Goal: Contribute content: Contribute content

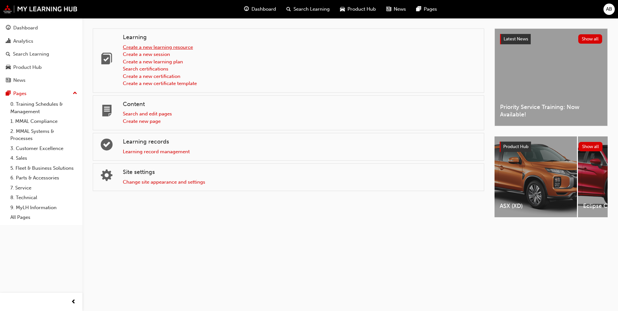
click at [160, 48] on link "Create a new learning resource" at bounding box center [158, 47] width 70 height 6
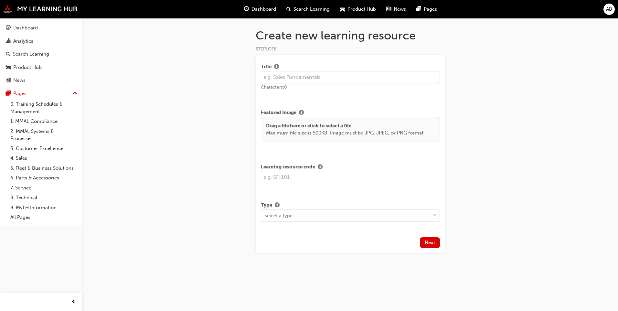
click at [278, 78] on input "text" at bounding box center [350, 77] width 179 height 12
click at [278, 65] on span "info-icon" at bounding box center [276, 67] width 5 height 6
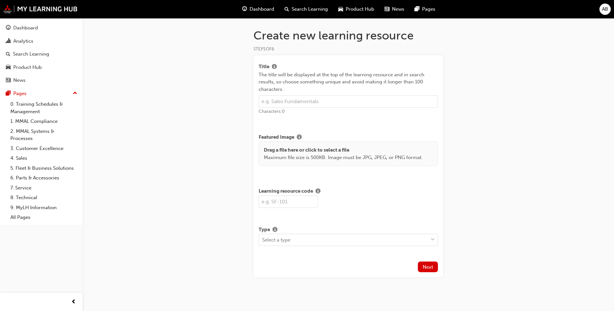
click at [289, 96] on input "text" at bounding box center [347, 101] width 179 height 12
type input "i"
type input "Introduction to Online Service Booking"
click at [331, 116] on div "Title The title will be displayed at the top of the learning resource and in se…" at bounding box center [347, 90] width 179 height 60
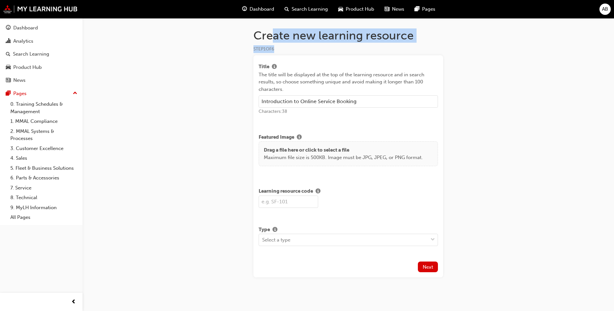
drag, startPoint x: 270, startPoint y: 35, endPoint x: 451, endPoint y: 49, distance: 181.0
click at [451, 49] on div "Create new learning resource STEP 1 OF 6 Title The title will be displayed at t…" at bounding box center [348, 163] width 210 height 270
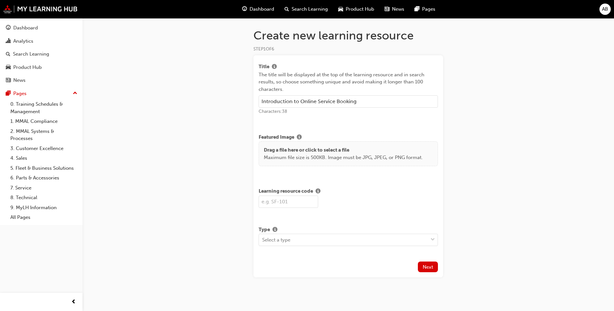
click at [338, 65] on div "Title" at bounding box center [347, 67] width 179 height 8
click at [303, 200] on input "text" at bounding box center [288, 202] width 60 height 12
click at [320, 192] on span "info-icon" at bounding box center [317, 192] width 5 height 6
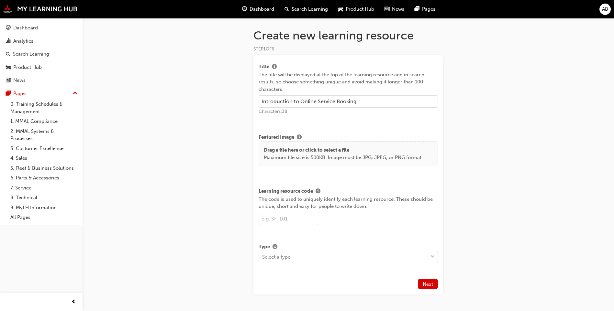
click at [304, 223] on input "text" at bounding box center [288, 219] width 60 height 12
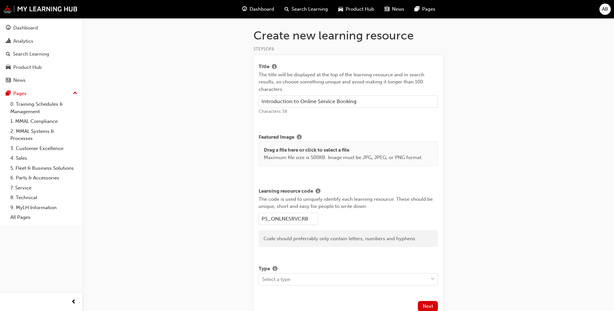
click at [317, 223] on input "PS_ONLNESRVCRB" at bounding box center [288, 219] width 60 height 12
click at [302, 219] on input "PS_ONLNESRVCRBKNG" at bounding box center [288, 219] width 60 height 12
click at [305, 219] on input "PS_ONLNESRVCRBKNG" at bounding box center [288, 219] width 60 height 12
click at [318, 222] on input "PS_ONLNESRVCBKNG" at bounding box center [288, 219] width 60 height 12
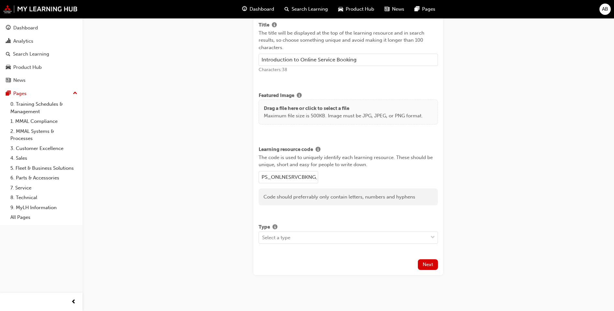
scroll to position [43, 0]
click at [318, 236] on div "Select a type" at bounding box center [343, 236] width 169 height 11
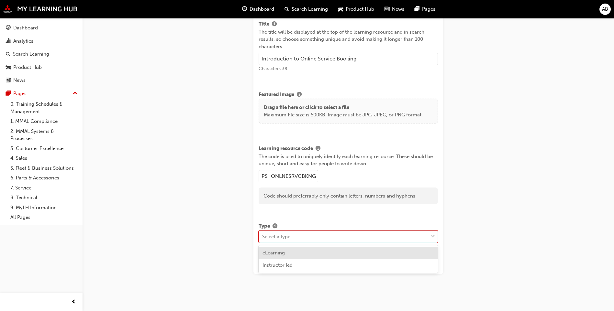
click at [321, 253] on div "eLearning" at bounding box center [347, 253] width 179 height 13
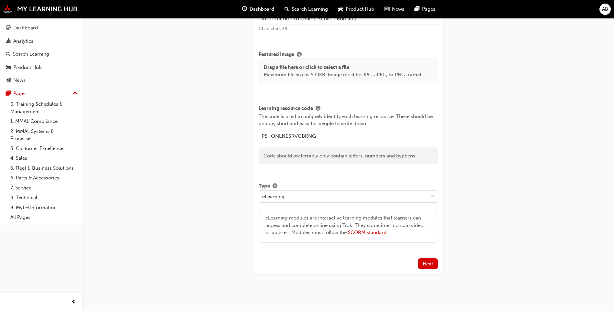
scroll to position [0, 2]
drag, startPoint x: 262, startPoint y: 135, endPoint x: 333, endPoint y: 137, distance: 70.2
click at [333, 137] on div "PS_ONLNESRVCBKNG_M" at bounding box center [347, 136] width 179 height 12
click at [287, 137] on input "PS_ONLNESRVCBKNG_M" at bounding box center [288, 136] width 60 height 12
click at [285, 137] on input "PS_ONLNESRVCBKNG_M" at bounding box center [288, 136] width 60 height 12
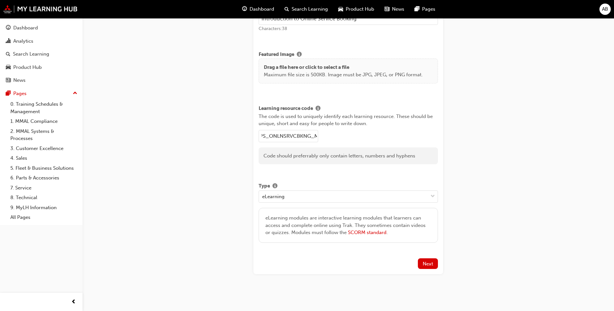
scroll to position [0, 0]
type input "PS_ONLNESRVCBKNG_M"
click at [429, 264] on span "Next" at bounding box center [427, 264] width 10 height 6
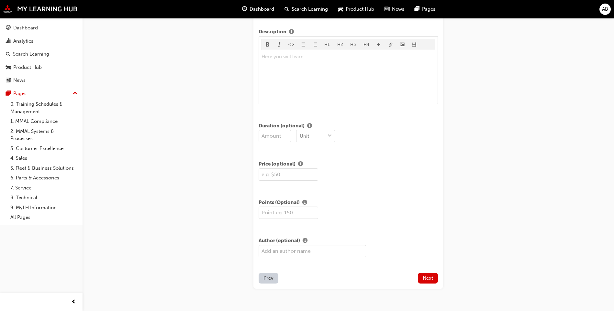
click at [272, 281] on button "Prev" at bounding box center [268, 278] width 20 height 11
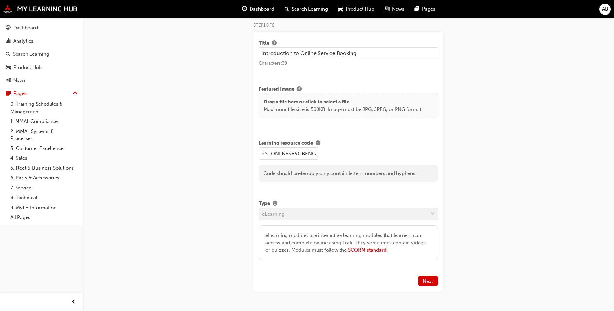
scroll to position [23, 0]
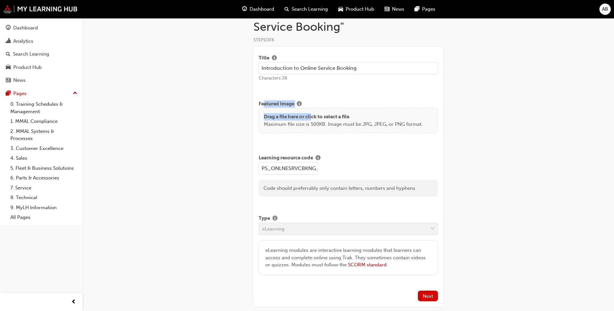
drag, startPoint x: 264, startPoint y: 104, endPoint x: 315, endPoint y: 109, distance: 51.0
click at [315, 109] on div "Featured Image Drag a file here or click to select a file Maximum file size is …" at bounding box center [347, 116] width 179 height 33
drag, startPoint x: 315, startPoint y: 109, endPoint x: 299, endPoint y: 103, distance: 17.2
click at [299, 103] on span "info-icon" at bounding box center [299, 105] width 5 height 6
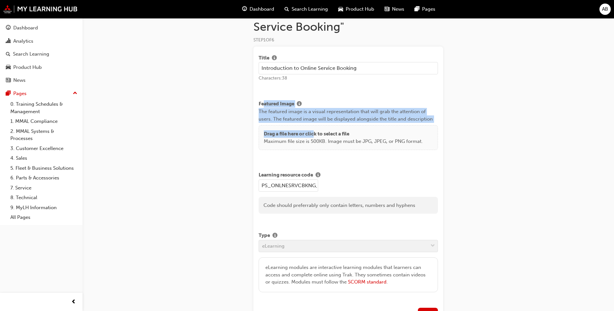
click at [308, 99] on div "Featured Image The featured image is a visual representation that will grab the…" at bounding box center [347, 128] width 179 height 61
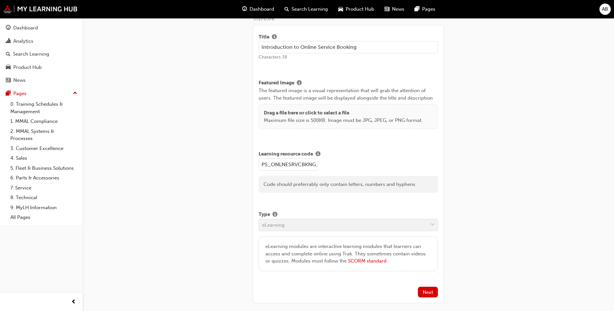
scroll to position [55, 0]
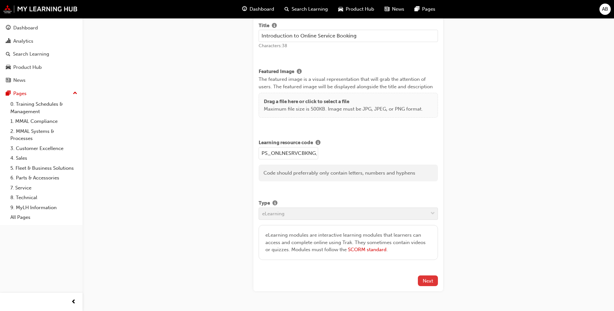
click at [433, 284] on button "Next" at bounding box center [428, 281] width 20 height 11
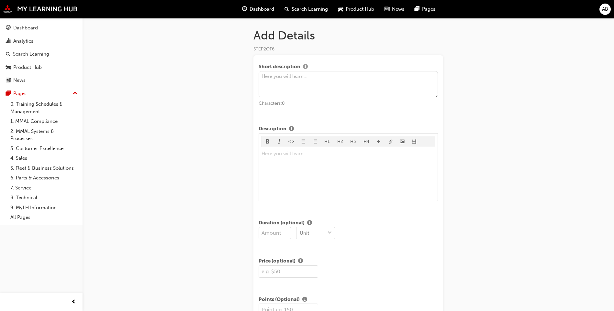
click at [304, 66] on span "info-icon" at bounding box center [305, 67] width 5 height 6
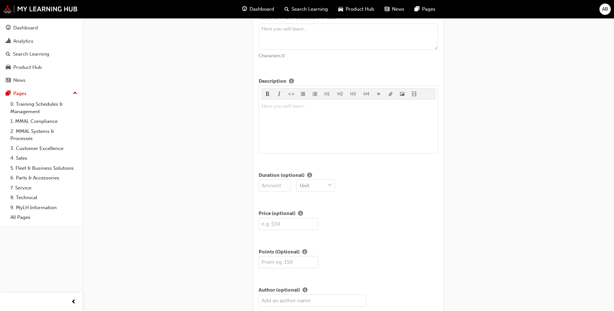
scroll to position [97, 0]
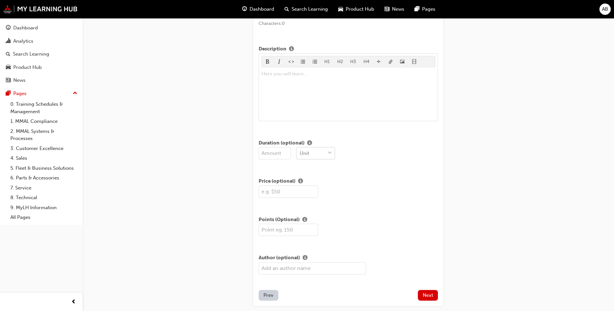
click at [331, 156] on span "down-icon" at bounding box center [329, 153] width 5 height 8
click at [366, 154] on div "option Mins focused, 1 of 3. 3 results available. Use Up and Down to choose opt…" at bounding box center [347, 153] width 179 height 12
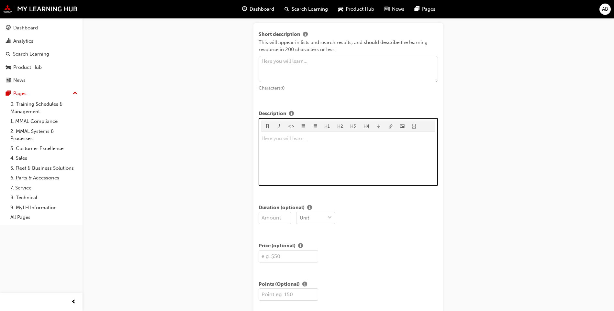
click at [355, 153] on div "Here you will learn... ﻿" at bounding box center [348, 159] width 174 height 49
drag, startPoint x: 296, startPoint y: 139, endPoint x: 272, endPoint y: 140, distance: 23.3
click at [277, 140] on p "Here you will learn... ﻿" at bounding box center [348, 139] width 174 height 8
click at [350, 152] on div "Here you will learn... ﻿" at bounding box center [348, 159] width 174 height 49
click at [331, 150] on div "Here you will learn... ﻿" at bounding box center [348, 159] width 174 height 49
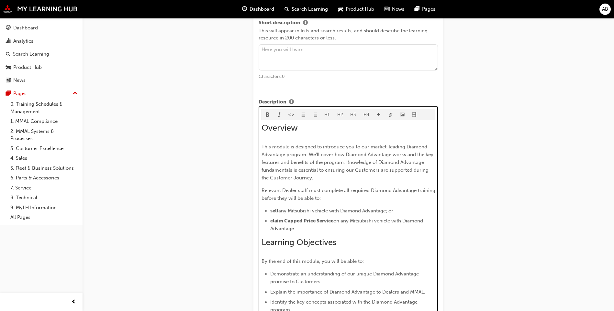
scroll to position [76, 0]
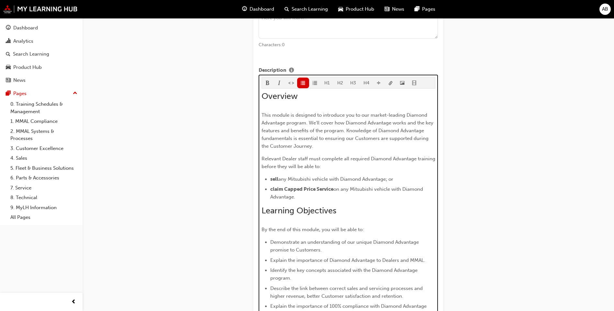
drag, startPoint x: 384, startPoint y: 198, endPoint x: 257, endPoint y: 116, distance: 150.7
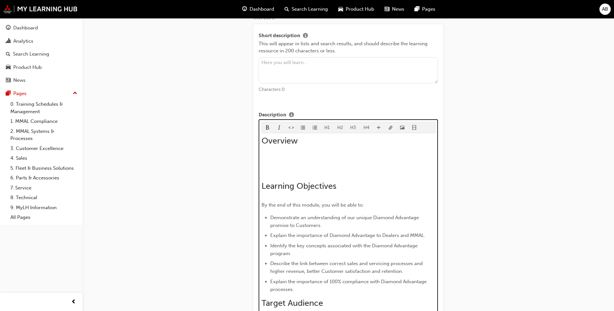
scroll to position [16, 0]
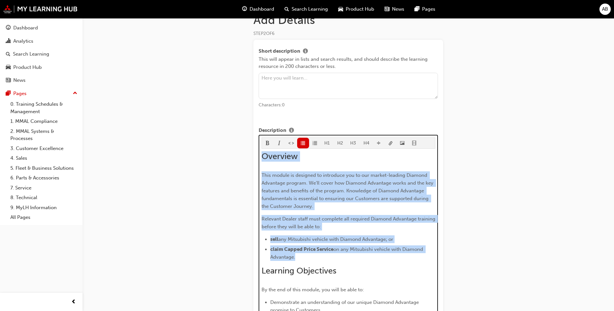
click at [348, 199] on span "This module is designed to introduce you to our market-leading Diamond Advantag…" at bounding box center [347, 190] width 173 height 37
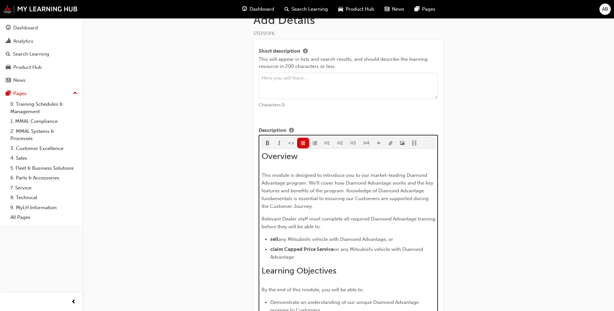
drag, startPoint x: 328, startPoint y: 248, endPoint x: 322, endPoint y: 179, distance: 69.5
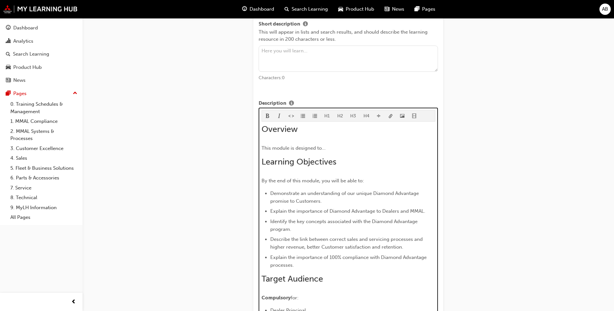
scroll to position [80, 0]
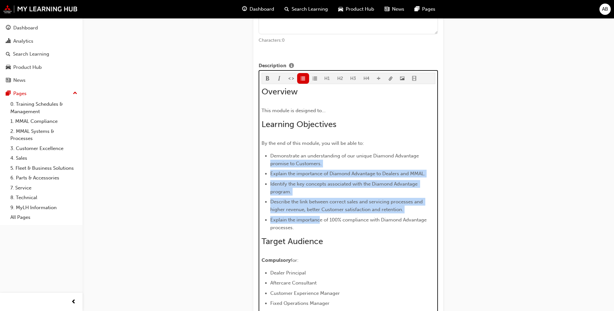
drag, startPoint x: 316, startPoint y: 222, endPoint x: 267, endPoint y: 165, distance: 75.0
click at [267, 165] on ul "Demonstrate an understanding of our unique Diamond Advantage promise to Custome…" at bounding box center [348, 192] width 174 height 80
click at [306, 200] on span "Describe the link between correct sales and servicing processes and higher reve…" at bounding box center [347, 206] width 154 height 14
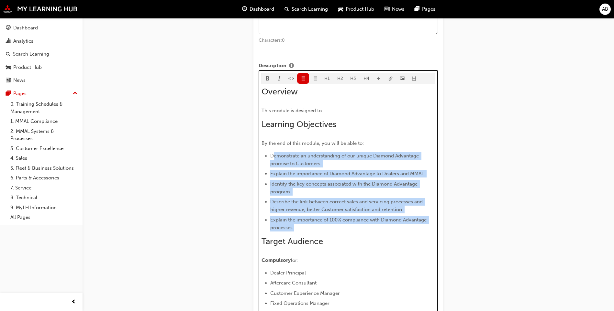
drag, startPoint x: 305, startPoint y: 224, endPoint x: 273, endPoint y: 156, distance: 75.5
click at [273, 156] on ul "Demonstrate an understanding of our unique Diamond Advantage promise to Custome…" at bounding box center [348, 192] width 174 height 80
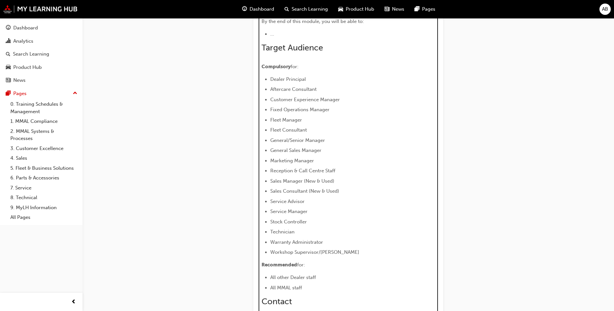
scroll to position [210, 0]
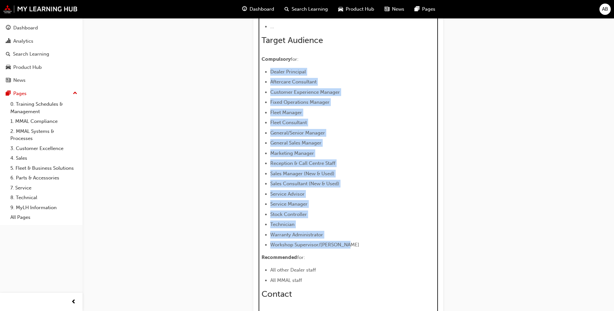
drag, startPoint x: 344, startPoint y: 205, endPoint x: 269, endPoint y: 73, distance: 151.8
click at [269, 73] on ul "Dealer Principal Aftercare Consultant Customer Experience Manager Fixed Operati…" at bounding box center [348, 158] width 174 height 181
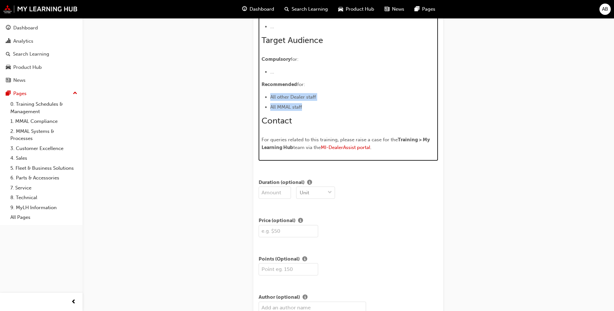
drag, startPoint x: 321, startPoint y: 108, endPoint x: 268, endPoint y: 99, distance: 53.6
click at [268, 99] on ul "All other Dealer staff All MMAL staff" at bounding box center [348, 102] width 174 height 18
click at [309, 76] on div "Overview This module is designed to... Learning Objectives By the end of this m…" at bounding box center [348, 55] width 174 height 196
drag, startPoint x: 314, startPoint y: 105, endPoint x: 268, endPoint y: 95, distance: 47.2
click at [268, 95] on ul "All other Dealer staff All MMAL staff" at bounding box center [348, 102] width 174 height 18
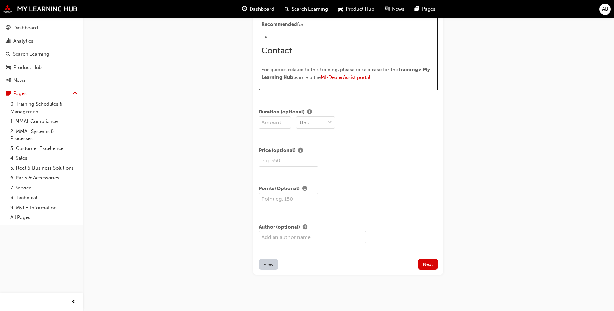
scroll to position [270, 0]
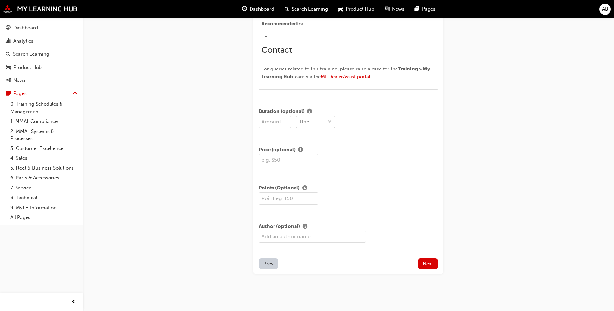
click at [310, 122] on div "Unit" at bounding box center [310, 121] width 28 height 11
click at [342, 116] on div "Unit" at bounding box center [347, 122] width 179 height 12
click at [276, 126] on input "number" at bounding box center [274, 122] width 32 height 12
type input "25"
click at [302, 119] on div "Unit" at bounding box center [304, 121] width 9 height 7
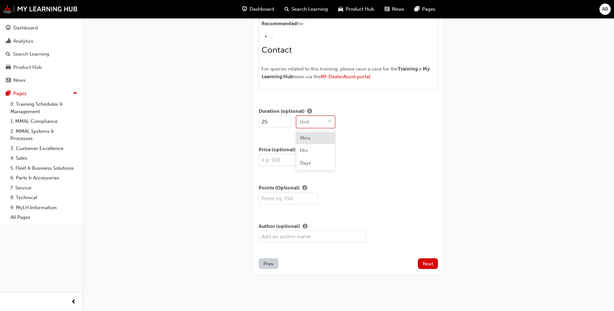
click at [318, 140] on div "Mins" at bounding box center [315, 138] width 39 height 13
click at [300, 163] on input "text" at bounding box center [288, 160] width 60 height 12
click at [285, 211] on div "Short description This will appear in lists and search results, and should desc…" at bounding box center [348, 29] width 190 height 489
click at [292, 196] on input "number" at bounding box center [288, 198] width 60 height 12
click at [400, 190] on div "Points (Optional)" at bounding box center [347, 188] width 179 height 8
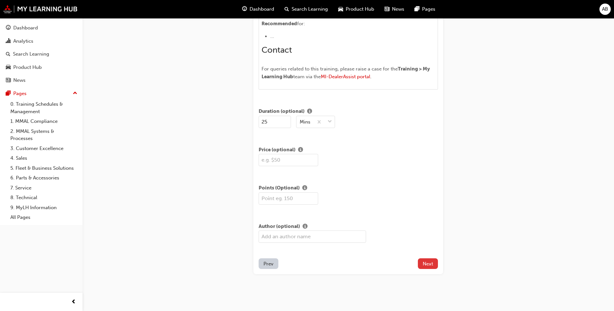
click at [426, 265] on span "Next" at bounding box center [427, 264] width 10 height 6
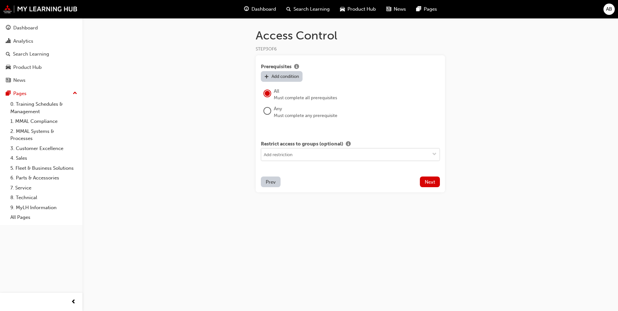
click at [298, 157] on input at bounding box center [350, 154] width 179 height 12
click at [396, 122] on div "Prerequisites Add condition All Must complete all prerequisites Any Must comple…" at bounding box center [350, 93] width 179 height 67
click at [432, 184] on span "Next" at bounding box center [430, 182] width 10 height 6
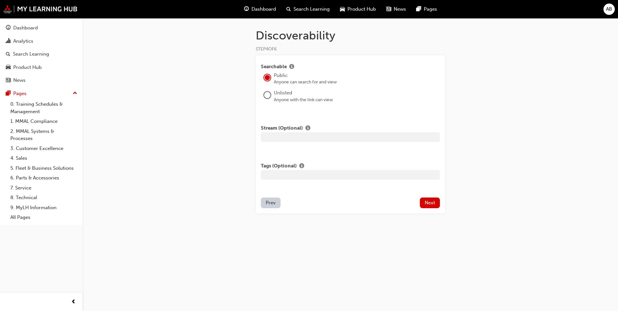
click at [307, 103] on div "Anyone with the link can view" at bounding box center [357, 100] width 166 height 6
click at [282, 96] on div "Unlisted" at bounding box center [357, 92] width 166 height 7
click at [269, 96] on div at bounding box center [267, 95] width 6 height 6
click at [437, 205] on button "Next" at bounding box center [430, 204] width 20 height 11
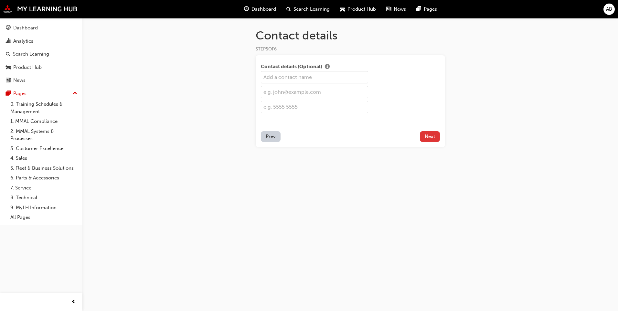
click at [436, 136] on button "Next" at bounding box center [430, 136] width 20 height 11
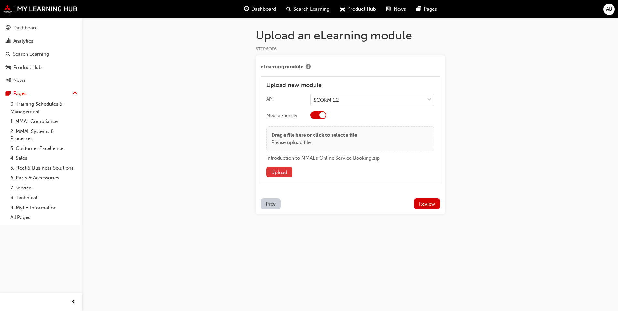
click at [270, 168] on button "Upload" at bounding box center [280, 172] width 26 height 11
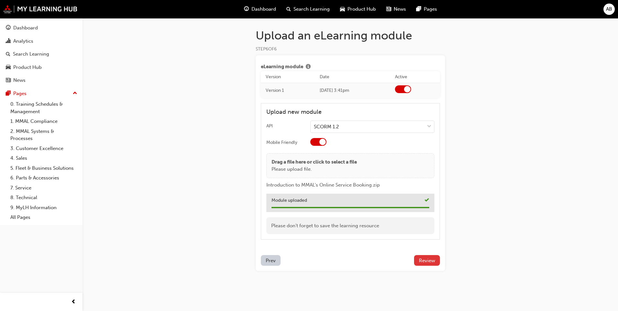
click at [422, 263] on span "Review" at bounding box center [427, 261] width 16 height 6
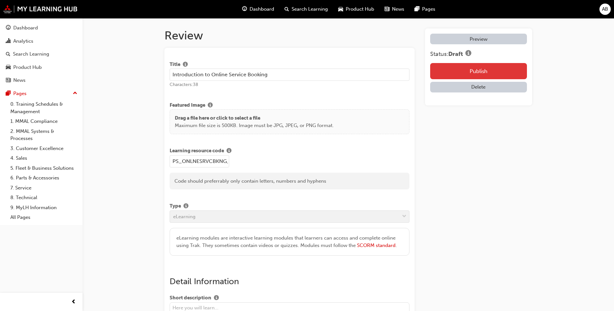
click at [473, 65] on button "Publish" at bounding box center [478, 71] width 97 height 16
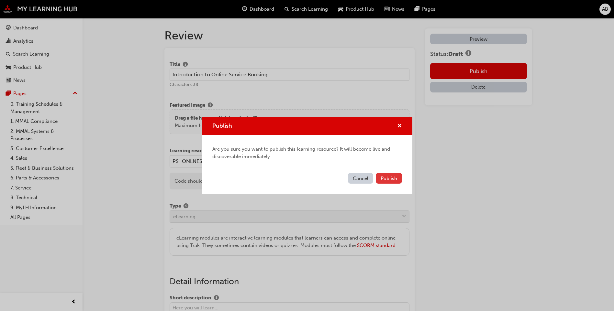
click at [396, 176] on span "Publish" at bounding box center [388, 179] width 16 height 6
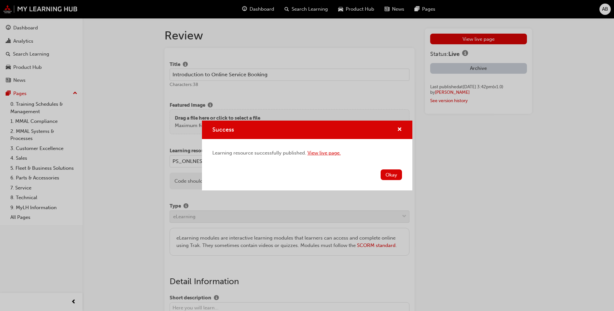
click at [331, 153] on link "View live page." at bounding box center [323, 153] width 33 height 6
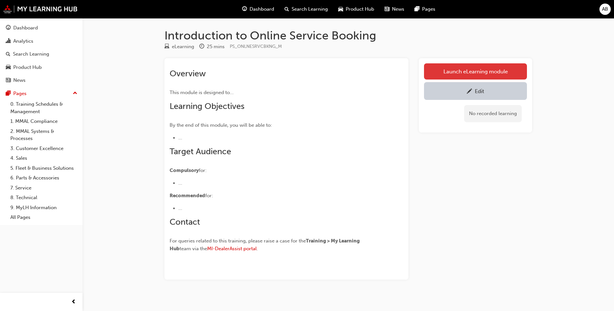
click at [481, 71] on link "Launch eLearning module" at bounding box center [475, 71] width 103 height 16
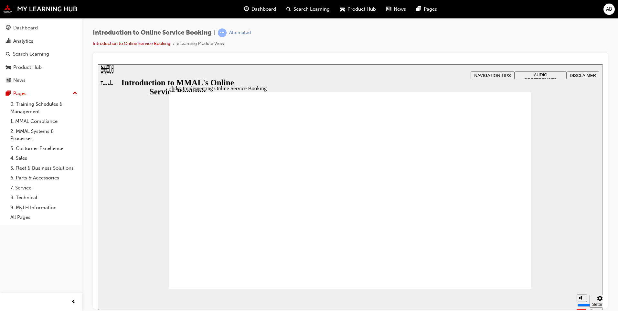
drag, startPoint x: 207, startPoint y: 134, endPoint x: 219, endPoint y: 132, distance: 11.8
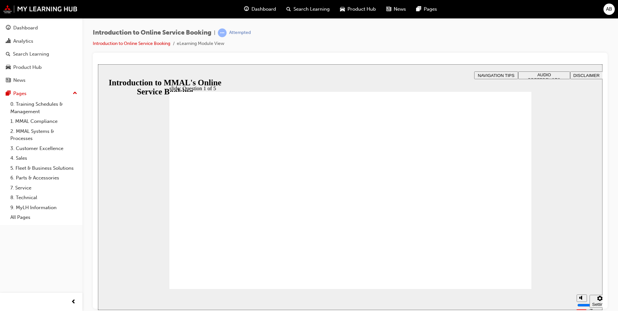
checkbox input "false"
drag, startPoint x: 199, startPoint y: 213, endPoint x: 210, endPoint y: 199, distance: 17.5
checkbox input "true"
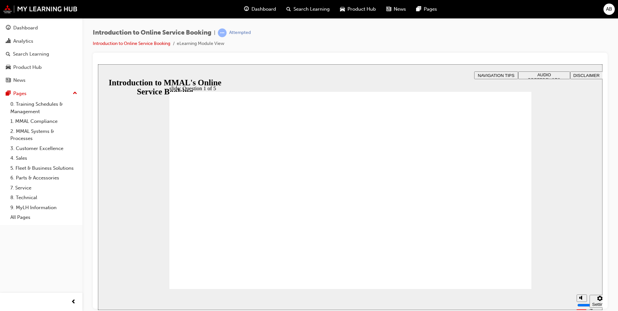
checkbox input "true"
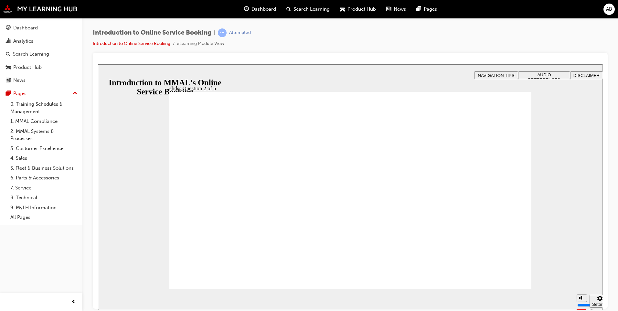
checkbox input "false"
checkbox input "true"
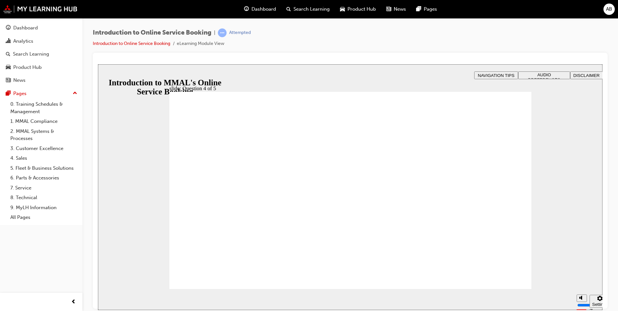
radio input "true"
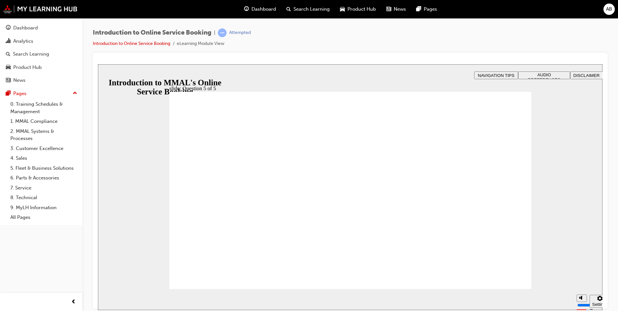
drag, startPoint x: 289, startPoint y: 158, endPoint x: 349, endPoint y: 162, distance: 59.7
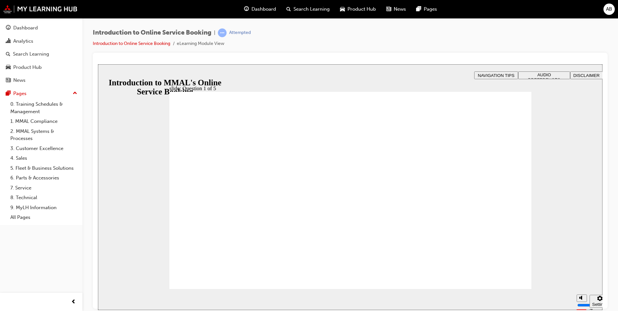
checkbox input "true"
checkbox input "false"
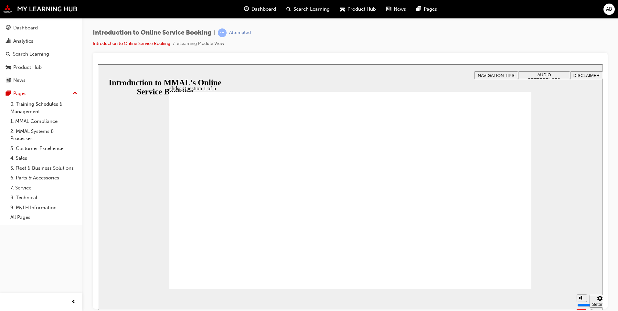
checkbox input "true"
drag, startPoint x: 243, startPoint y: 162, endPoint x: 259, endPoint y: 185, distance: 27.8
checkbox input "true"
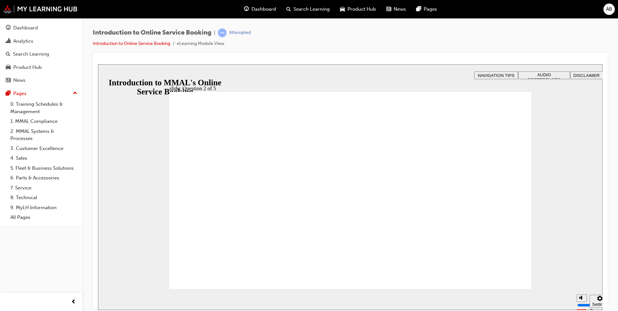
checkbox input "true"
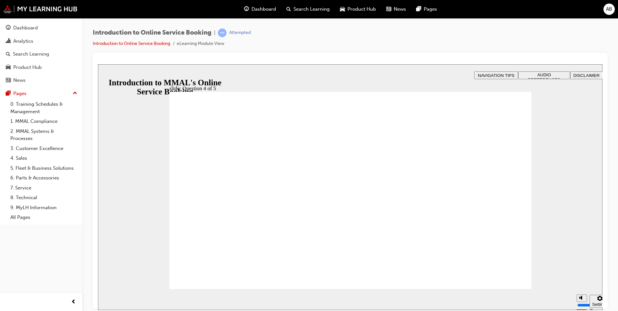
radio input "false"
radio input "true"
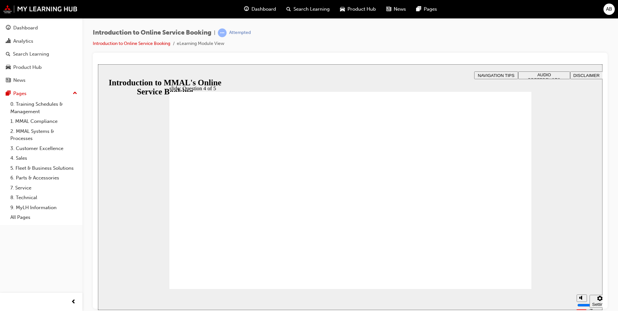
radio input "true"
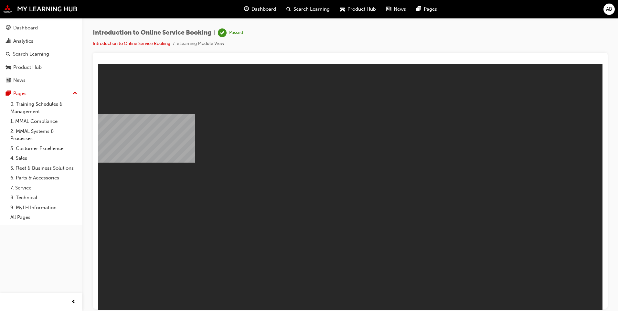
click at [304, 155] on body "Introduction to MMAL's Online Service Booking You are offline. Trying to reconn…" at bounding box center [350, 187] width 505 height 246
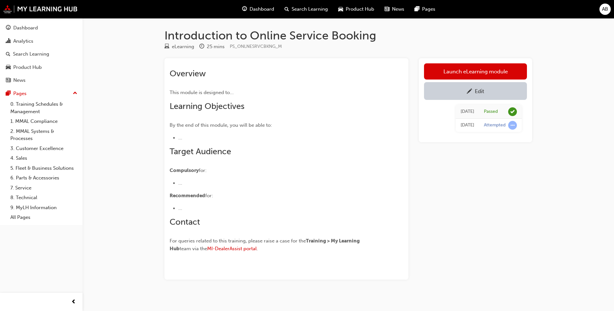
click at [440, 205] on div "Launch eLearning module Edit [DATE] Passed [DATE] Attempted" at bounding box center [475, 169] width 113 height 222
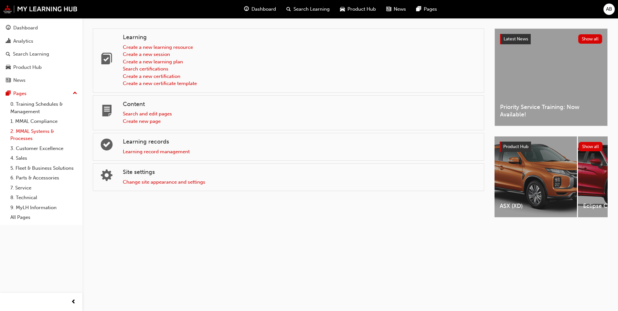
click at [44, 130] on link "2. MMAL Systems & Processes" at bounding box center [44, 134] width 72 height 17
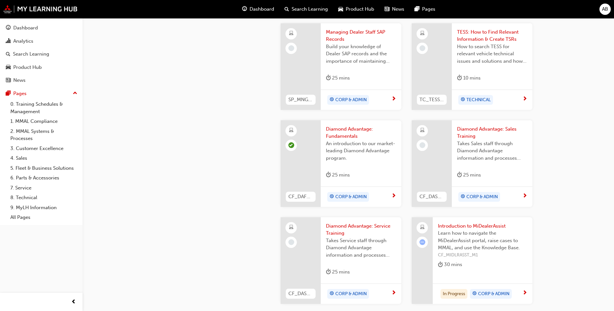
scroll to position [388, 0]
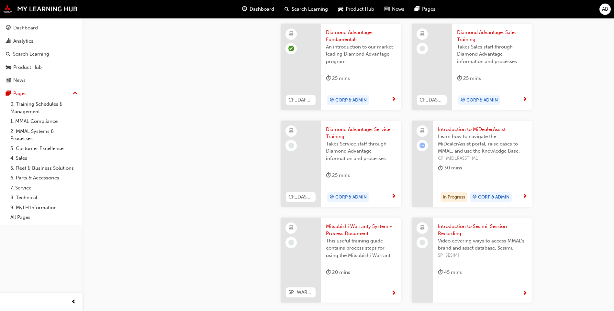
click at [329, 46] on span "An introduction to our market-leading Diamond Advantage program." at bounding box center [361, 54] width 70 height 22
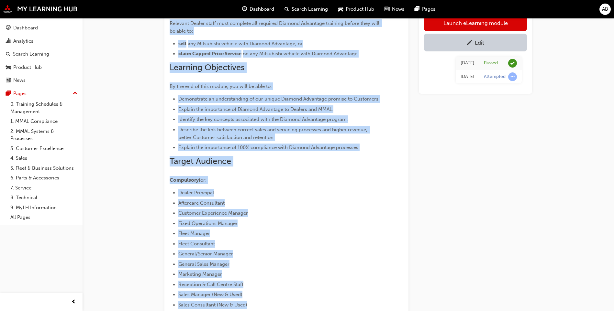
scroll to position [304, 0]
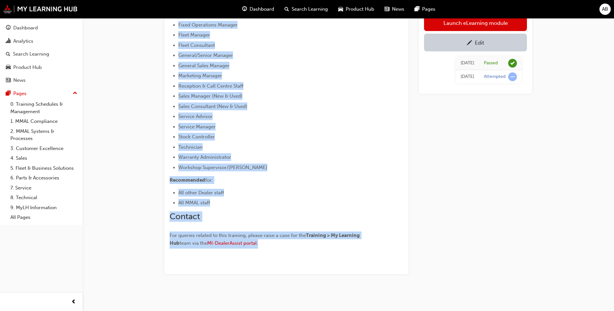
drag, startPoint x: 168, startPoint y: 71, endPoint x: 252, endPoint y: 249, distance: 196.2
click at [252, 249] on div "Overview This module is designed to introduce you to our market-leading Diamond…" at bounding box center [286, 14] width 244 height 520
copy div "Overview This module is designed to introduce you to our market-leading Diamond…"
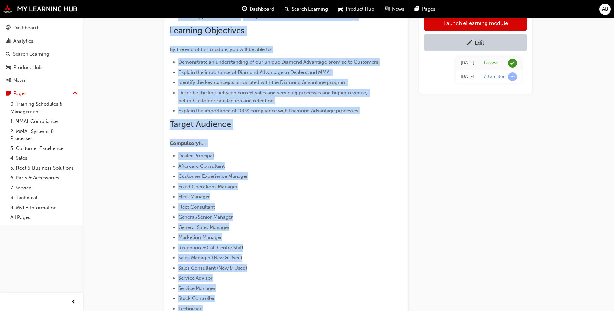
scroll to position [0, 0]
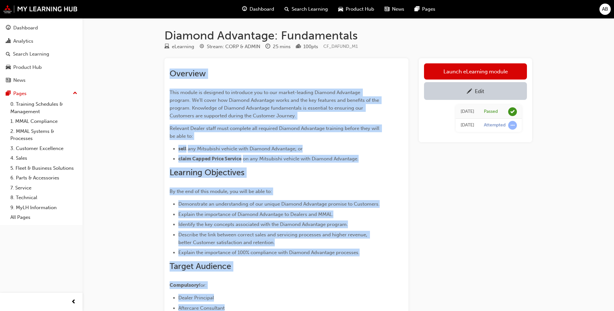
drag, startPoint x: 235, startPoint y: 98, endPoint x: 488, endPoint y: 92, distance: 254.0
click at [488, 92] on div "Edit" at bounding box center [475, 91] width 93 height 8
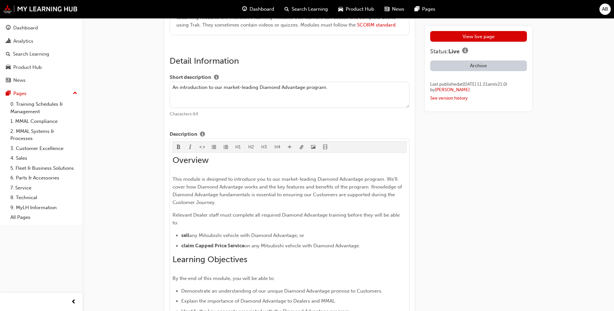
scroll to position [291, 0]
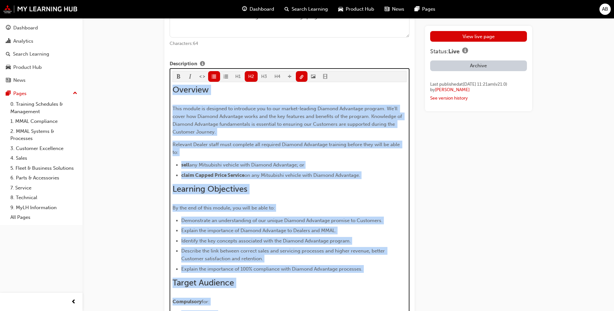
copy div "Overview This module is designed to introduce you to our market-leading Diamond…"
